Goal: Task Accomplishment & Management: Complete application form

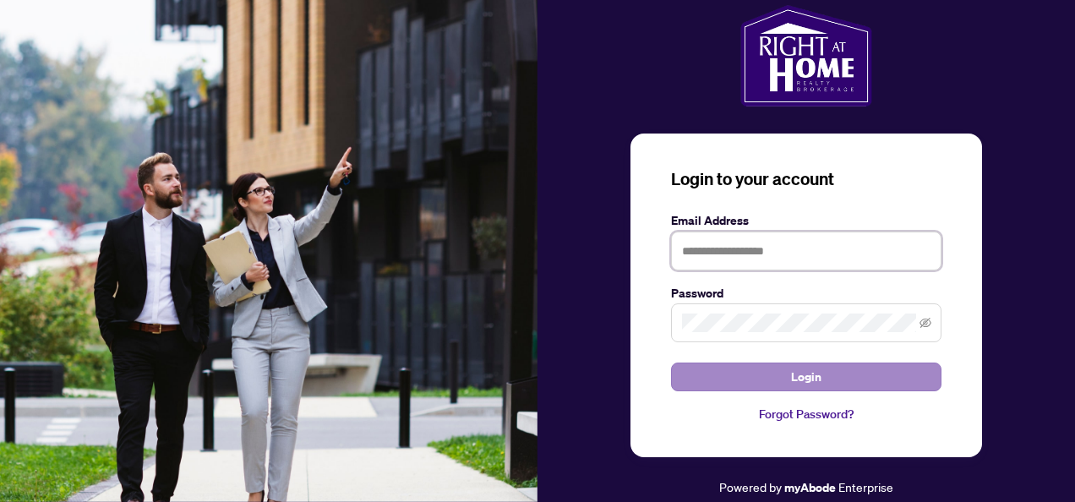
type input "**********"
click at [797, 375] on span "Login" at bounding box center [806, 376] width 30 height 27
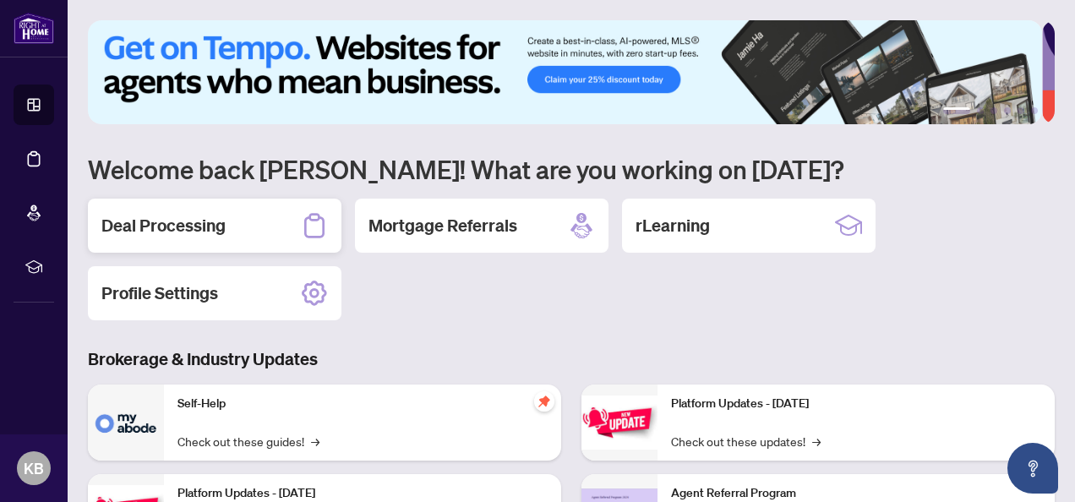
click at [188, 226] on h2 "Deal Processing" at bounding box center [163, 226] width 124 height 24
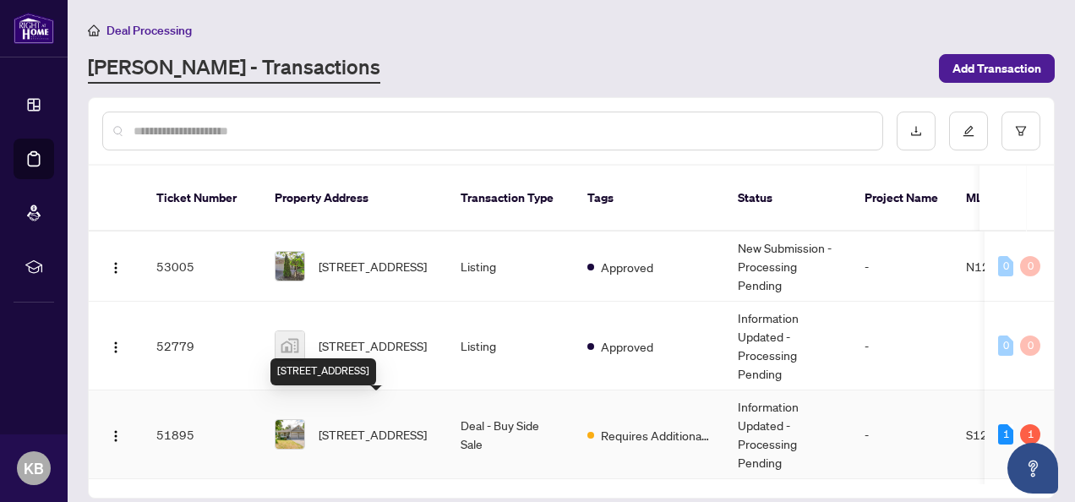
click at [354, 425] on span "[STREET_ADDRESS]" at bounding box center [372, 434] width 108 height 19
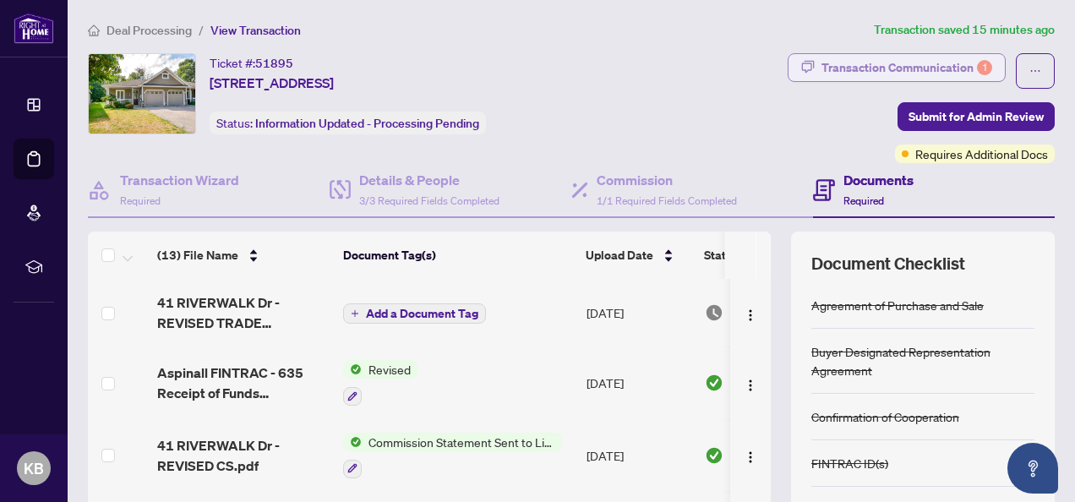
click at [870, 58] on div "Transaction Communication 1" at bounding box center [906, 67] width 171 height 27
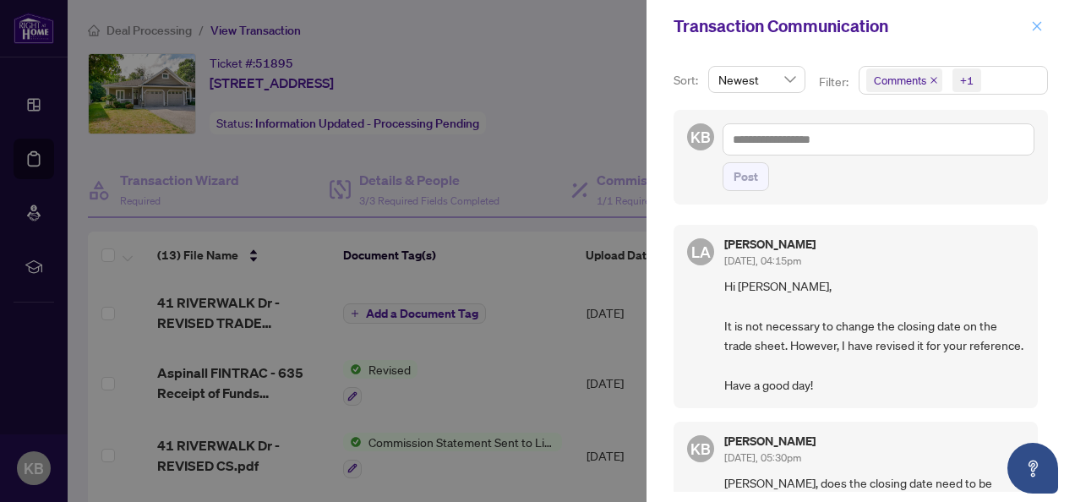
click at [1036, 27] on icon "close" at bounding box center [1037, 26] width 12 height 12
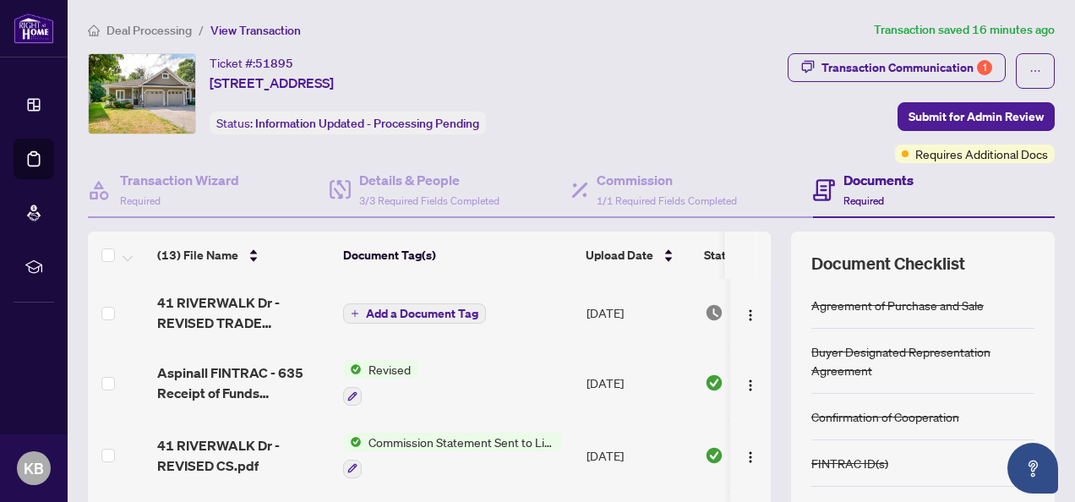
click at [414, 311] on span "Add a Document Tag" at bounding box center [422, 314] width 112 height 12
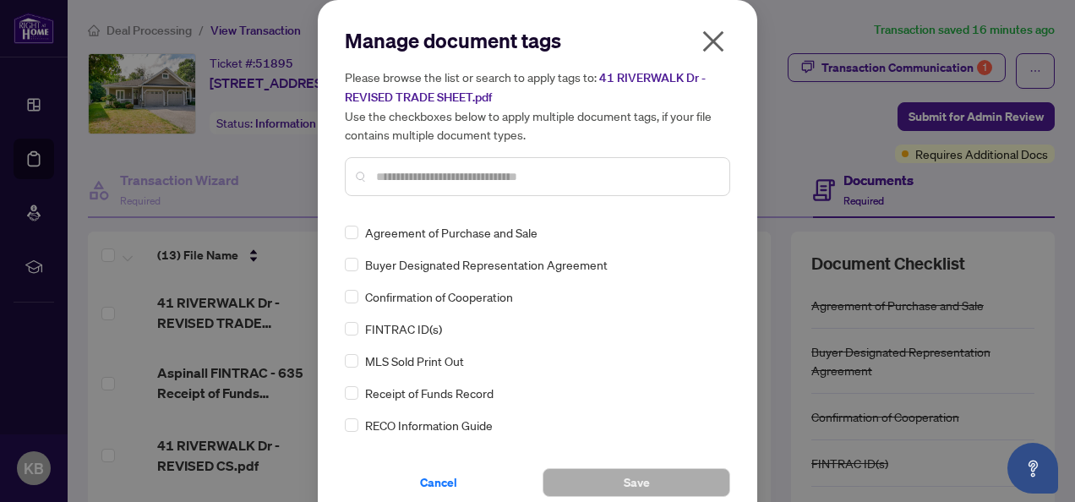
click at [710, 37] on icon "close" at bounding box center [713, 41] width 21 height 21
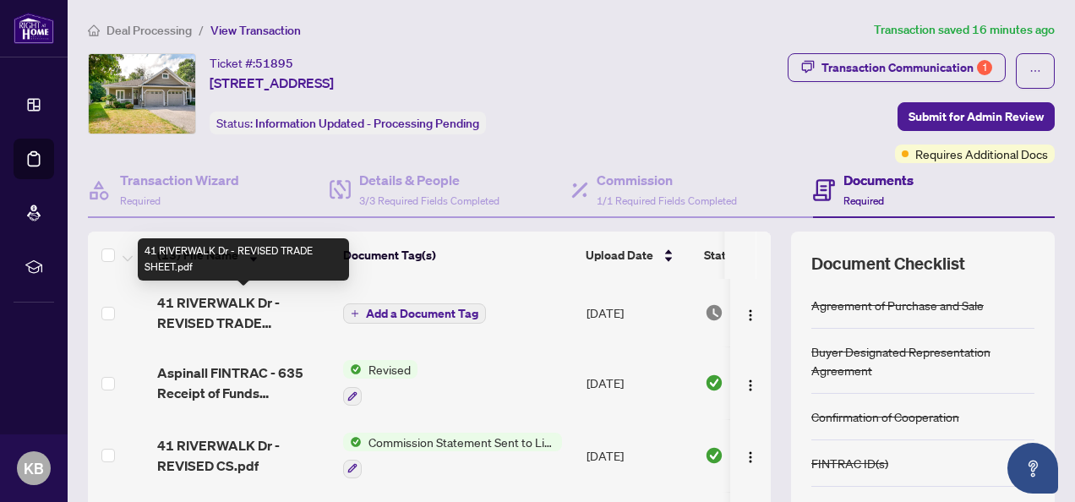
click at [244, 305] on span "41 RIVERWALK Dr - REVISED TRADE SHEET.pdf" at bounding box center [243, 312] width 172 height 41
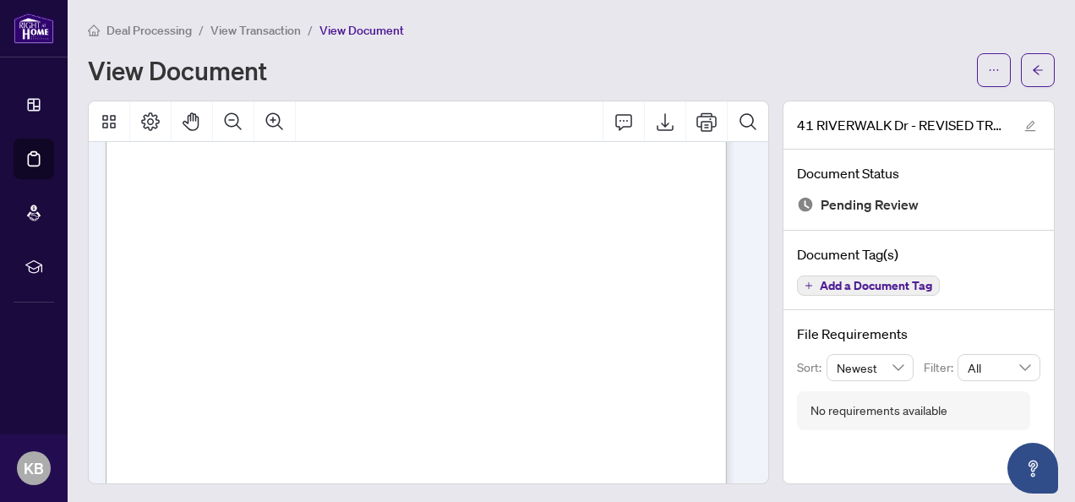
scroll to position [169, 0]
click at [657, 123] on icon "Export" at bounding box center [665, 122] width 20 height 20
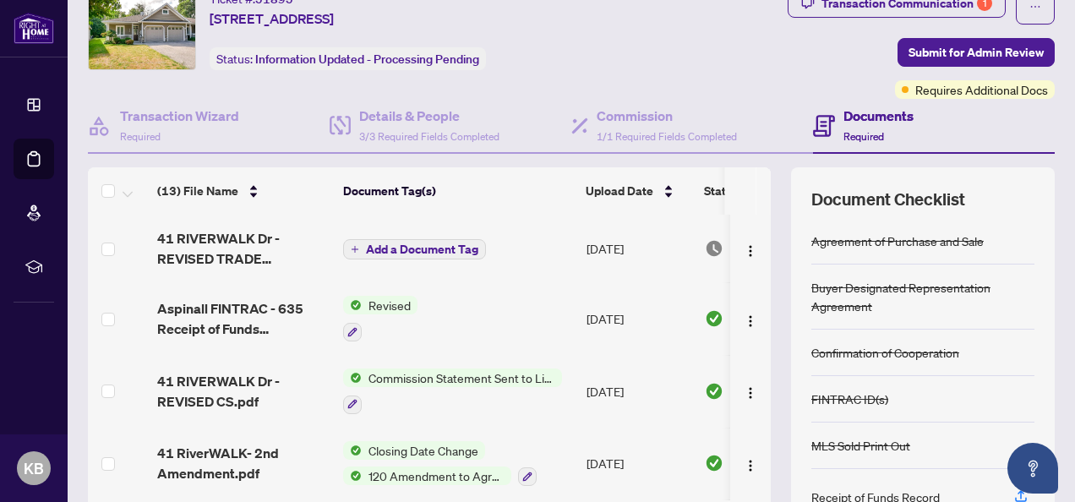
scroll to position [204, 0]
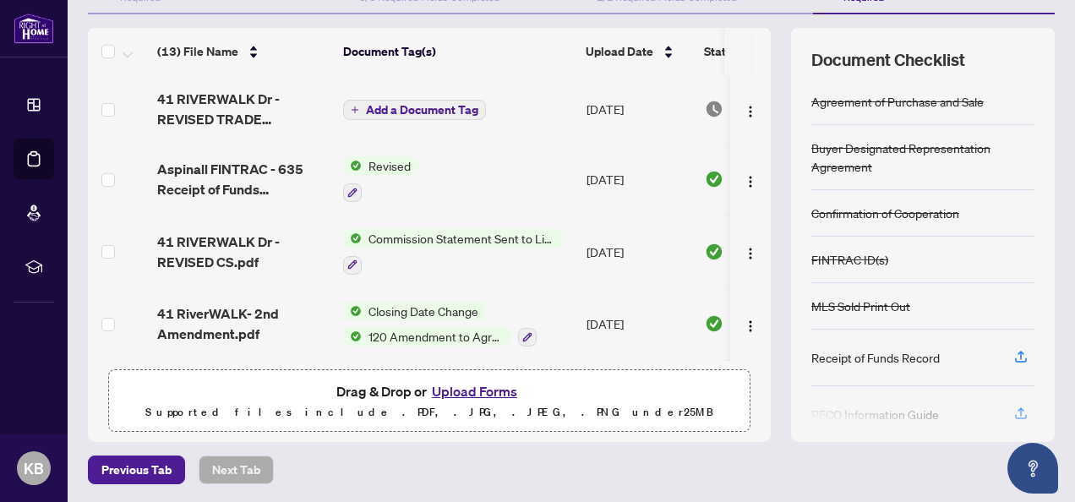
click at [483, 388] on button "Upload Forms" at bounding box center [474, 391] width 95 height 22
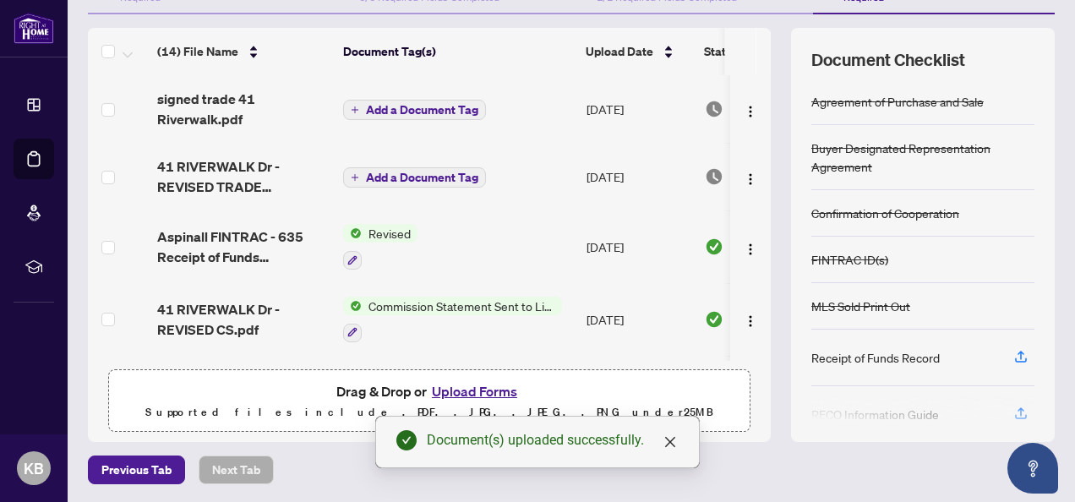
click at [427, 104] on span "Add a Document Tag" at bounding box center [422, 110] width 112 height 12
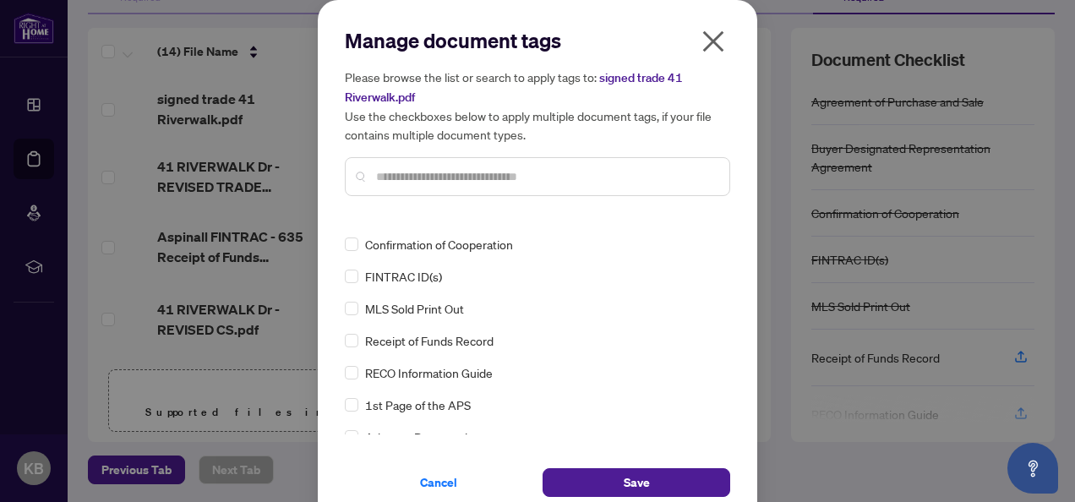
scroll to position [0, 0]
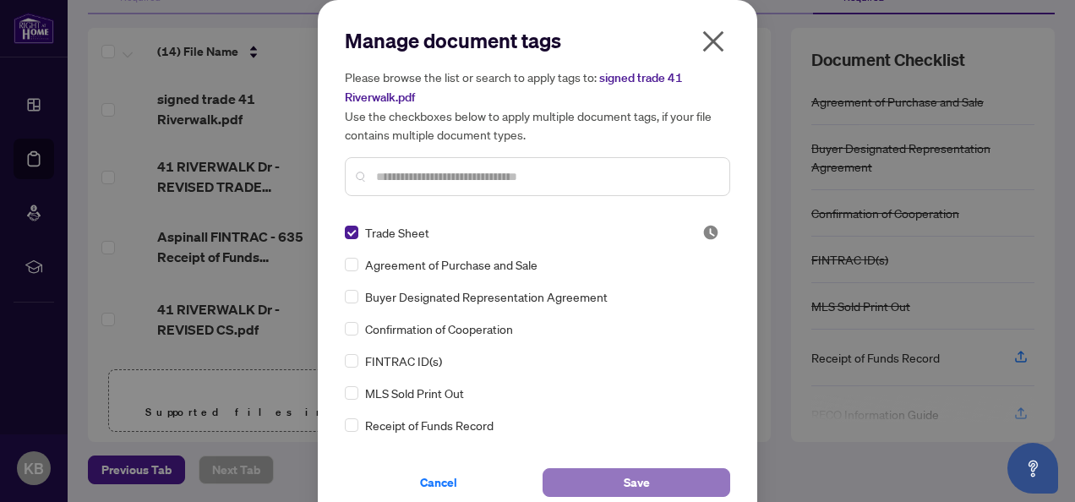
click at [639, 476] on span "Save" at bounding box center [636, 482] width 26 height 27
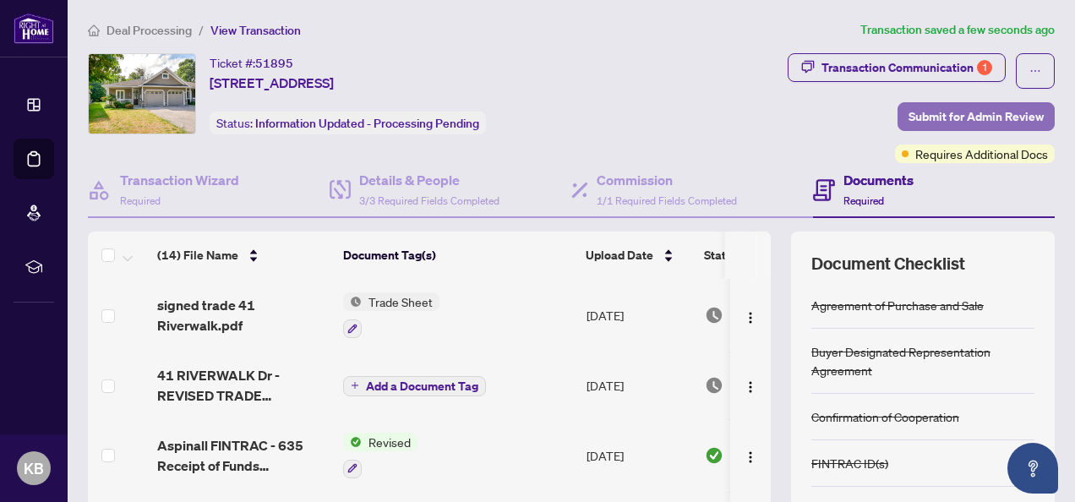
click at [953, 111] on span "Submit for Admin Review" at bounding box center [975, 116] width 135 height 27
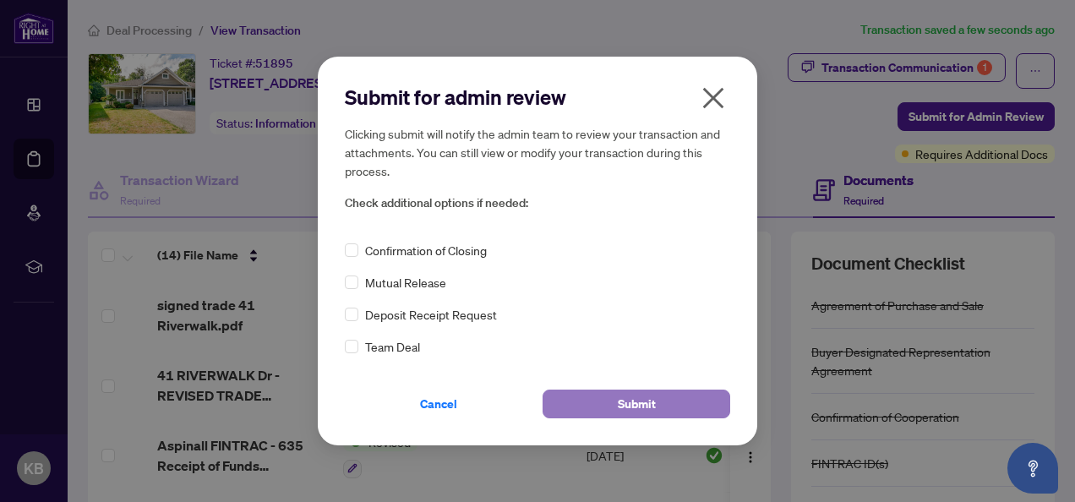
click at [626, 399] on span "Submit" at bounding box center [637, 403] width 38 height 27
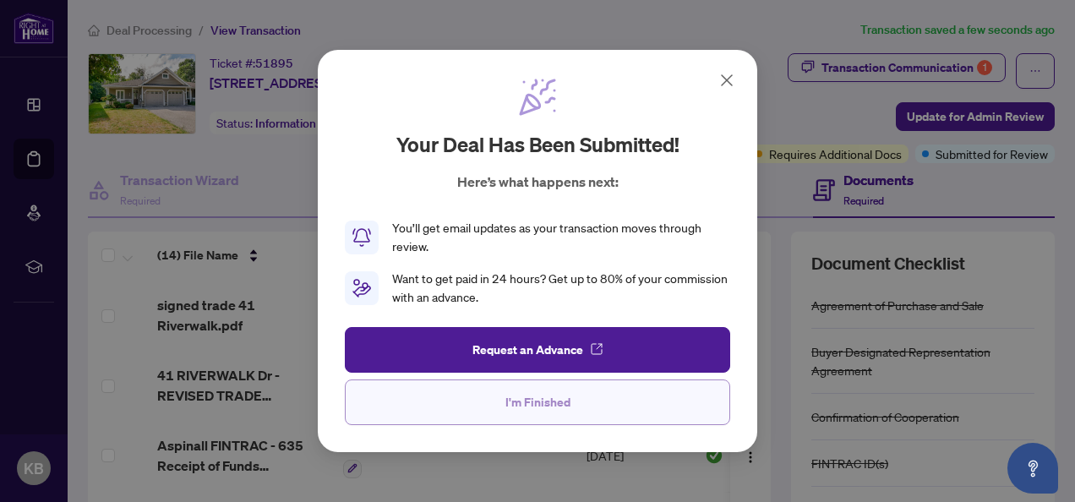
click at [551, 402] on span "I'm Finished" at bounding box center [537, 402] width 65 height 27
